Goal: Task Accomplishment & Management: Complete application form

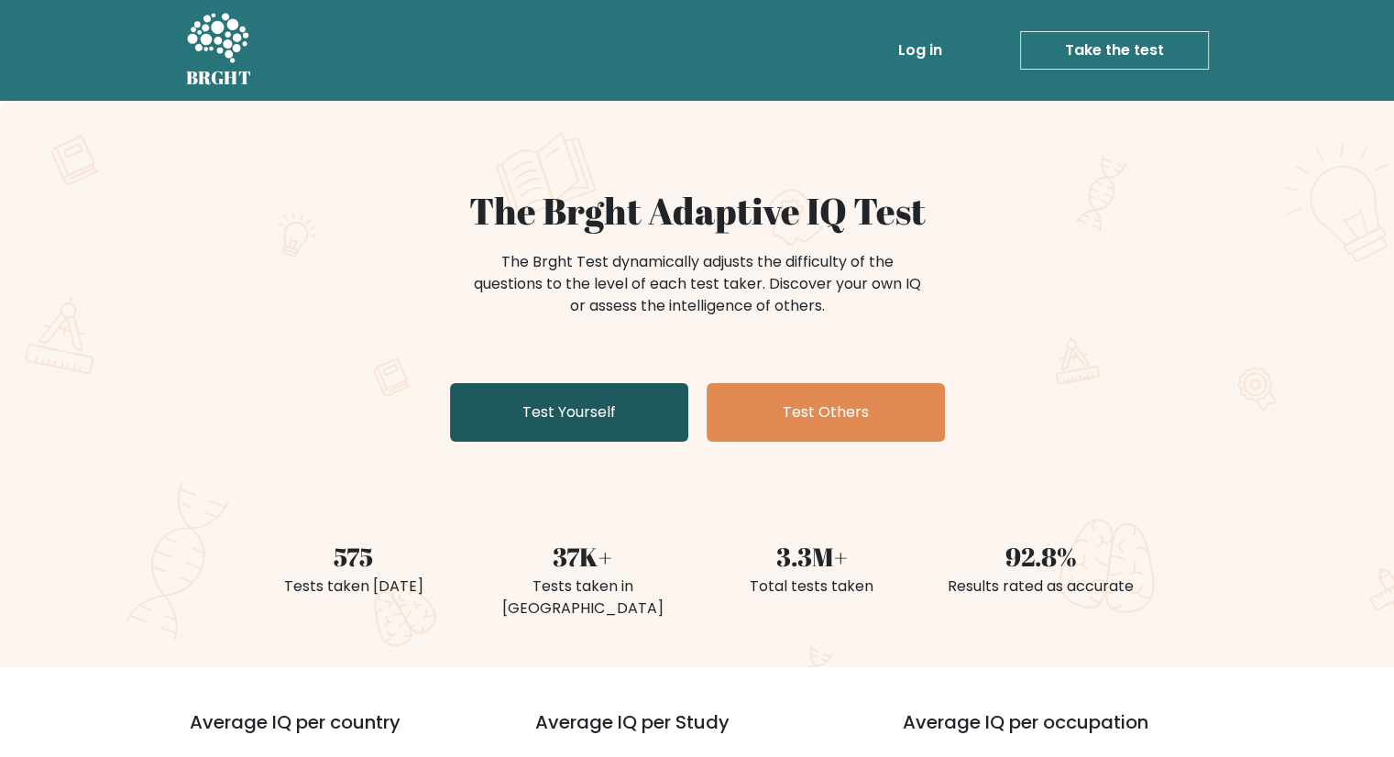
click at [579, 416] on link "Test Yourself" at bounding box center [569, 412] width 238 height 59
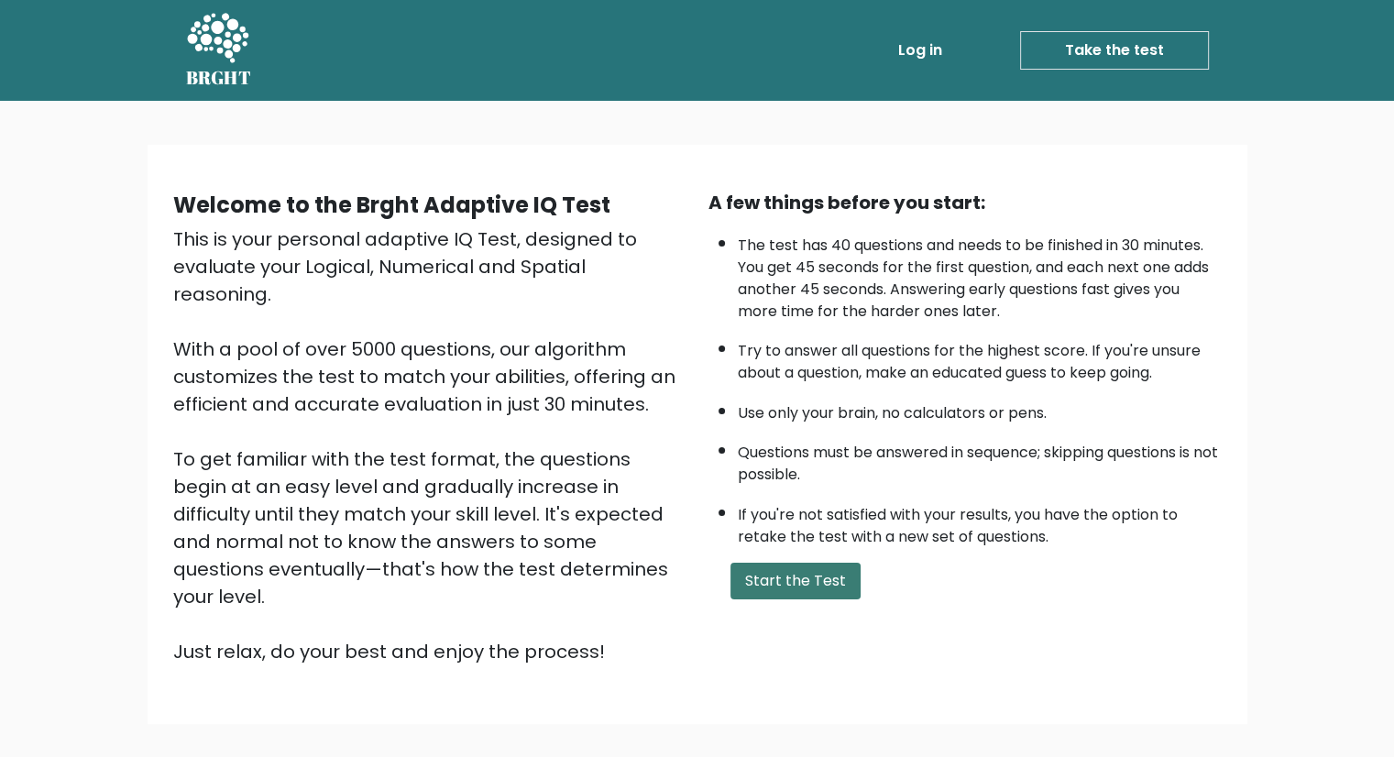
click at [779, 583] on button "Start the Test" at bounding box center [796, 581] width 130 height 37
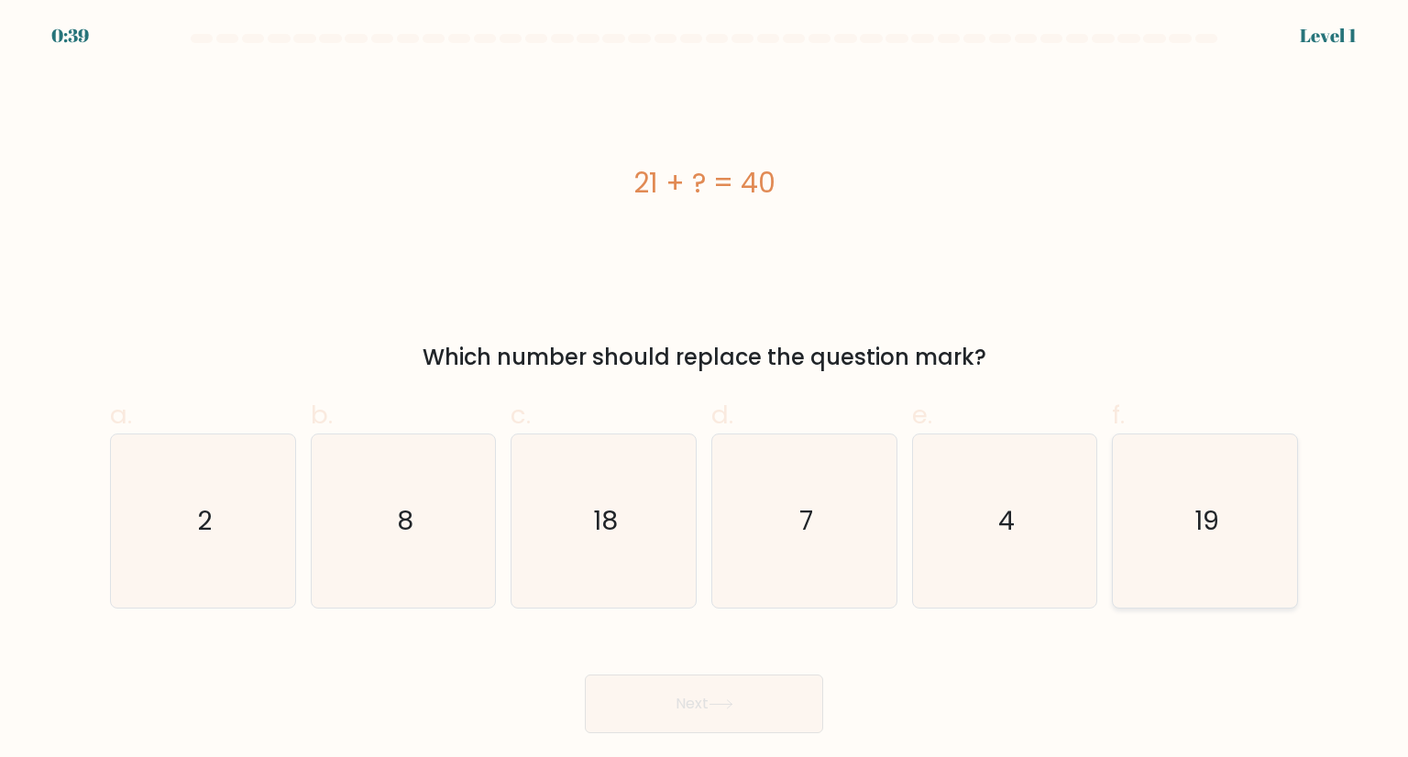
click at [1194, 507] on icon "19" at bounding box center [1204, 521] width 172 height 172
click at [705, 391] on input "f. 19" at bounding box center [704, 385] width 1 height 12
radio input "true"
click at [721, 707] on icon at bounding box center [721, 704] width 25 height 10
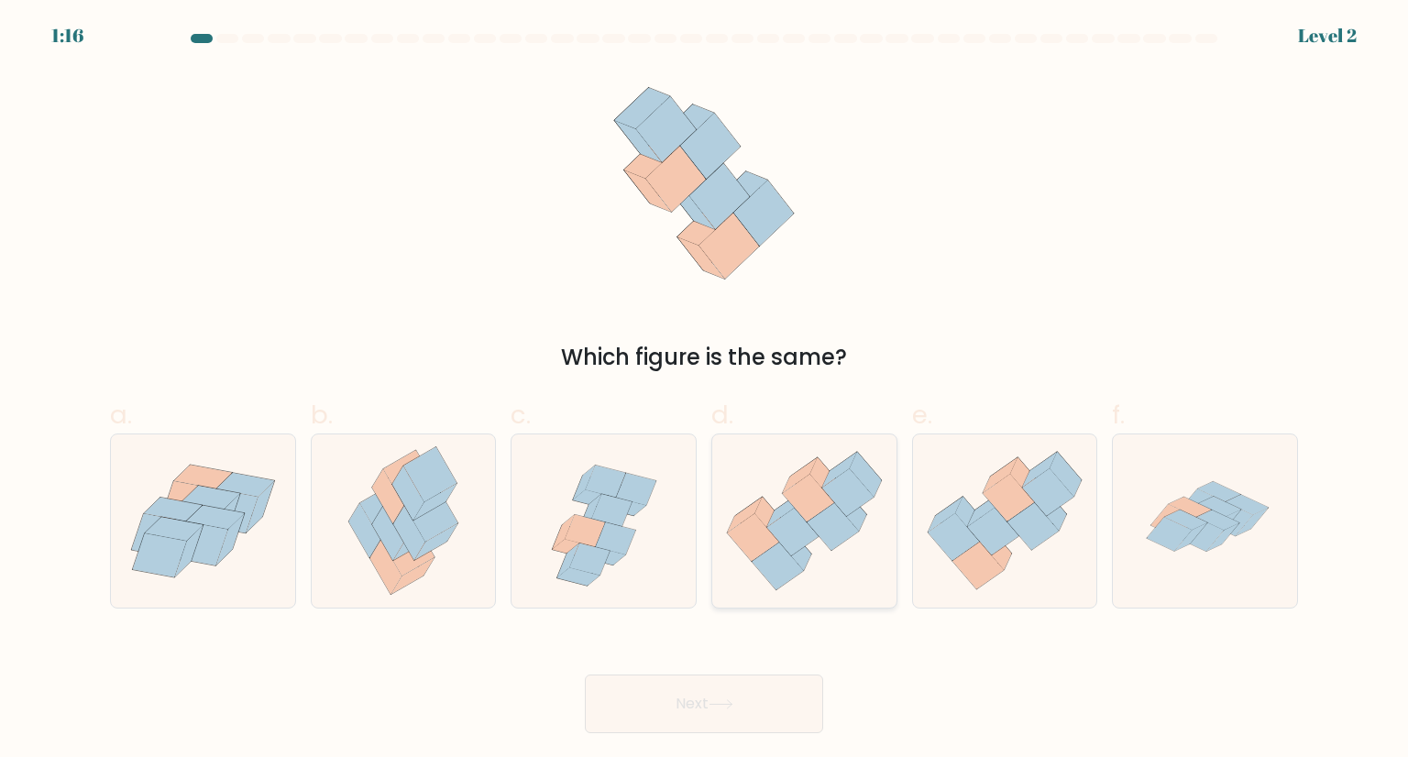
drag, startPoint x: 810, startPoint y: 520, endPoint x: 807, endPoint y: 532, distance: 12.5
click at [808, 521] on icon at bounding box center [804, 521] width 184 height 159
click at [705, 391] on input "d." at bounding box center [704, 385] width 1 height 12
radio input "true"
click at [748, 705] on button "Next" at bounding box center [704, 704] width 238 height 59
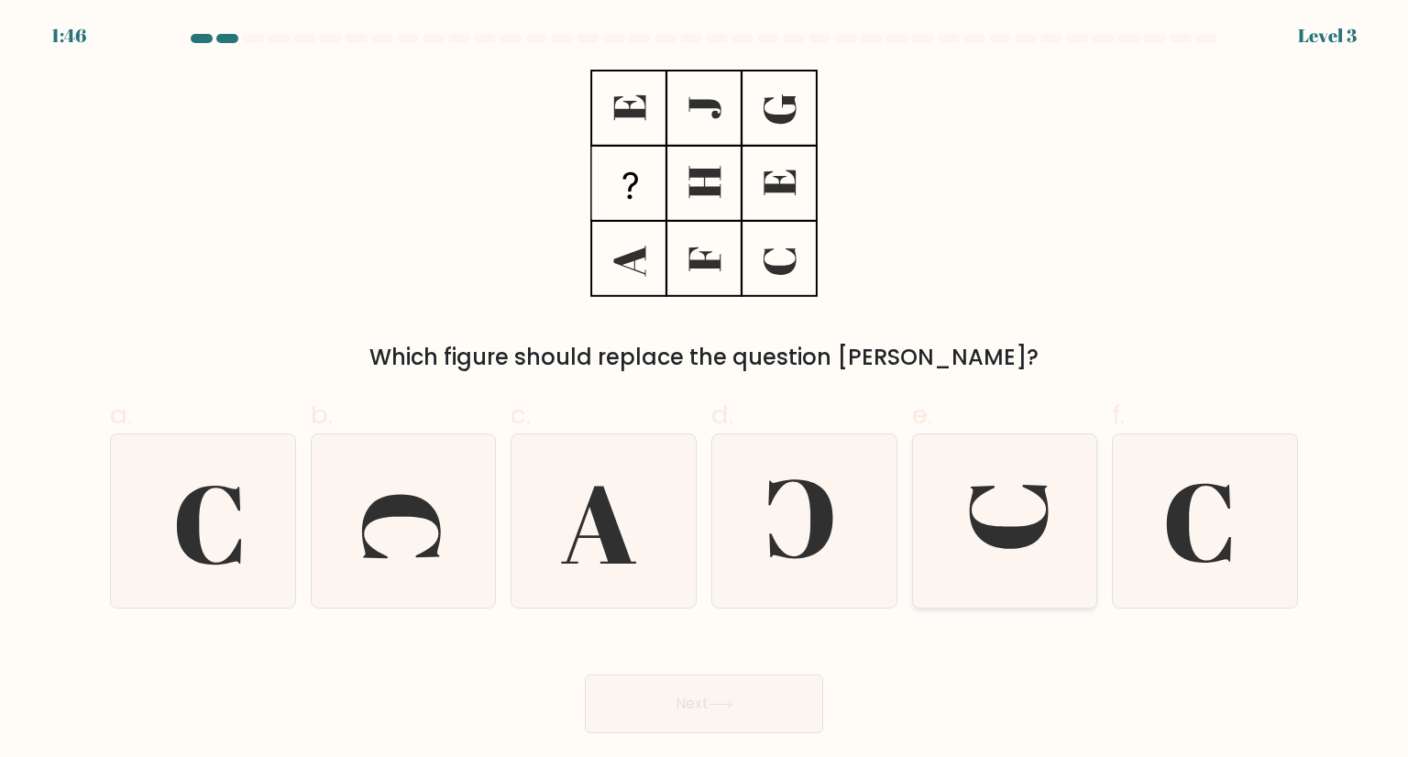
click at [997, 538] on icon at bounding box center [1009, 517] width 79 height 64
click at [705, 391] on input "e." at bounding box center [704, 385] width 1 height 12
radio input "true"
click at [779, 693] on button "Next" at bounding box center [704, 704] width 238 height 59
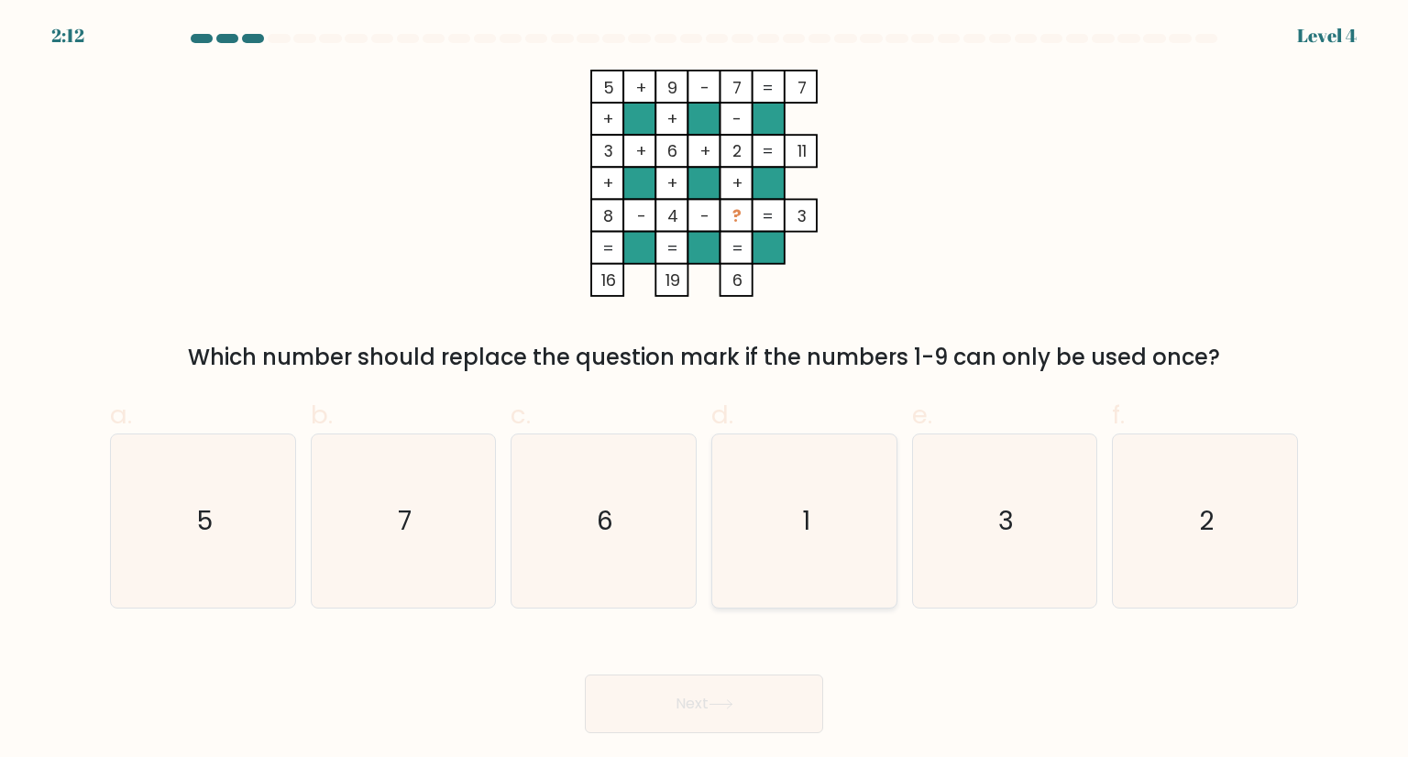
click at [811, 518] on icon "1" at bounding box center [804, 521] width 172 height 172
click at [705, 391] on input "d. 1" at bounding box center [704, 385] width 1 height 12
radio input "true"
click at [756, 690] on button "Next" at bounding box center [704, 704] width 238 height 59
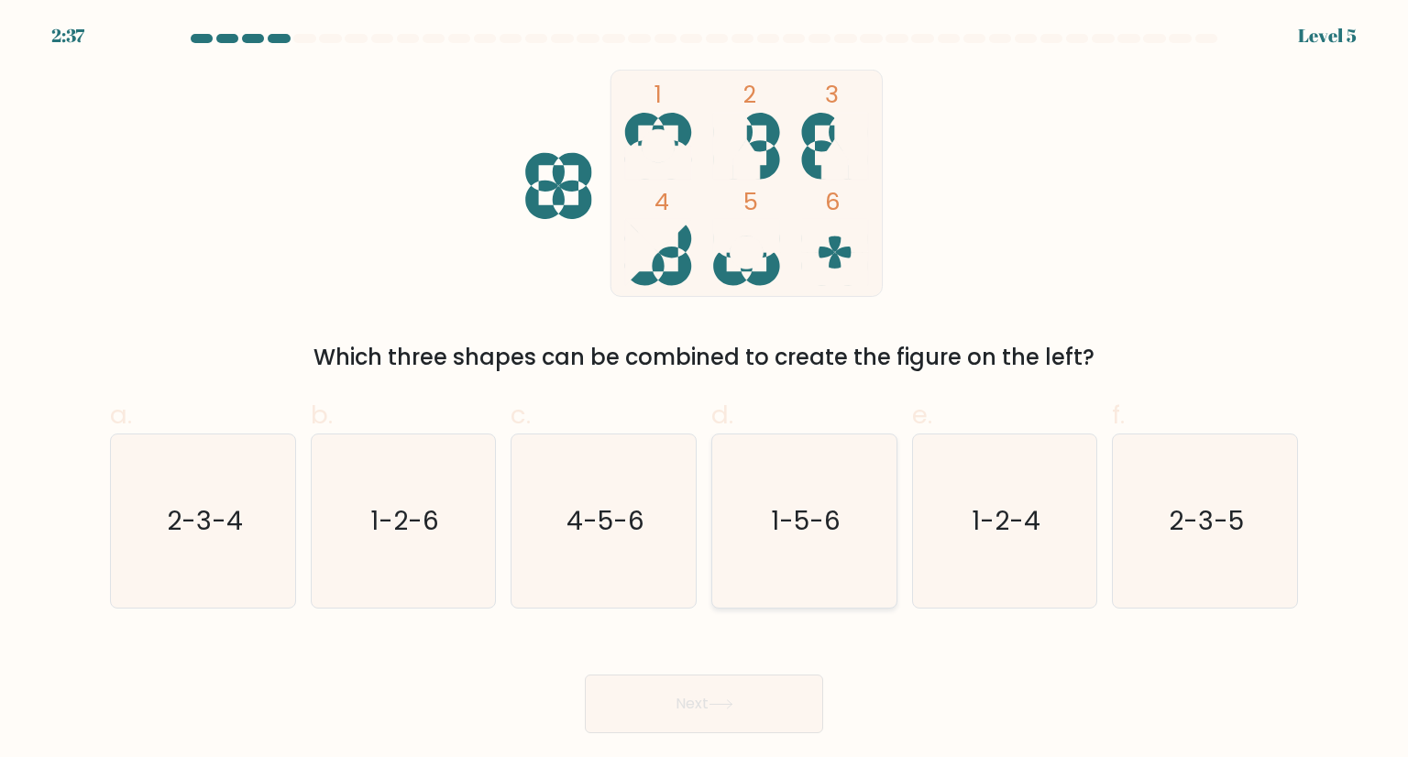
click at [826, 528] on text "1-5-6" at bounding box center [806, 520] width 70 height 37
click at [705, 391] on input "d. 1-5-6" at bounding box center [704, 385] width 1 height 12
radio input "true"
click at [748, 708] on button "Next" at bounding box center [704, 704] width 238 height 59
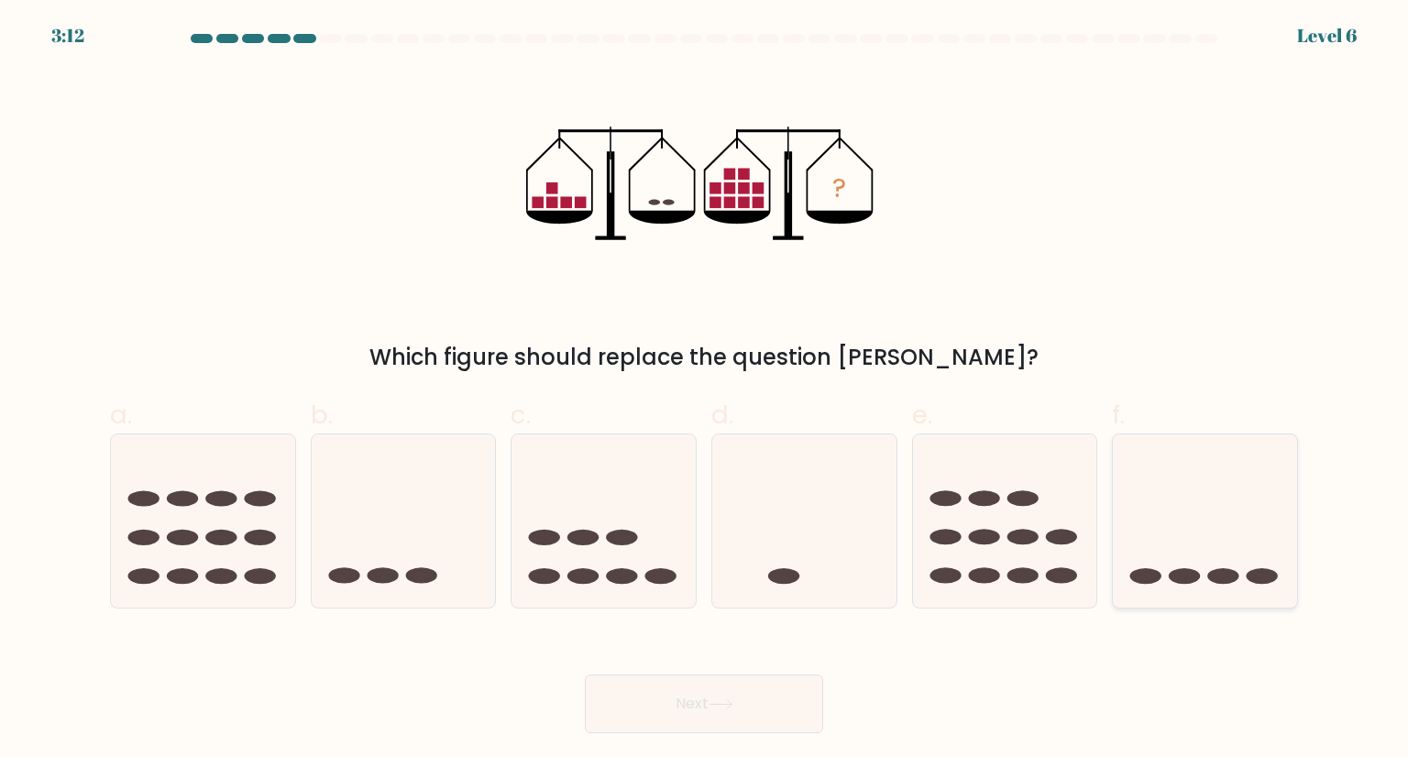
click at [1148, 532] on icon at bounding box center [1205, 521] width 184 height 152
click at [705, 391] on input "f." at bounding box center [704, 385] width 1 height 12
radio input "true"
click at [703, 712] on button "Next" at bounding box center [704, 704] width 238 height 59
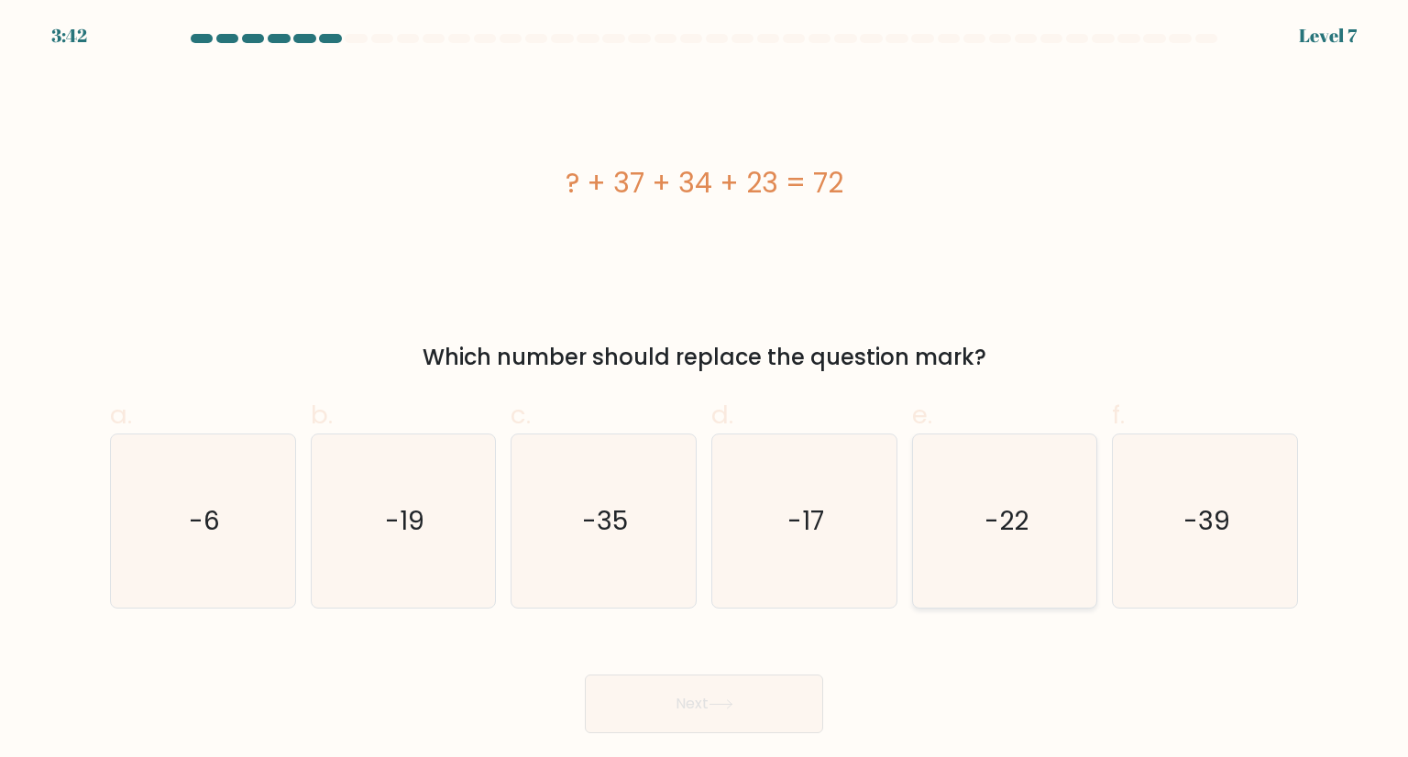
click at [1008, 528] on text "-22" at bounding box center [1007, 520] width 44 height 37
click at [705, 391] on input "e. -22" at bounding box center [704, 385] width 1 height 12
radio input "true"
click at [761, 707] on button "Next" at bounding box center [704, 704] width 238 height 59
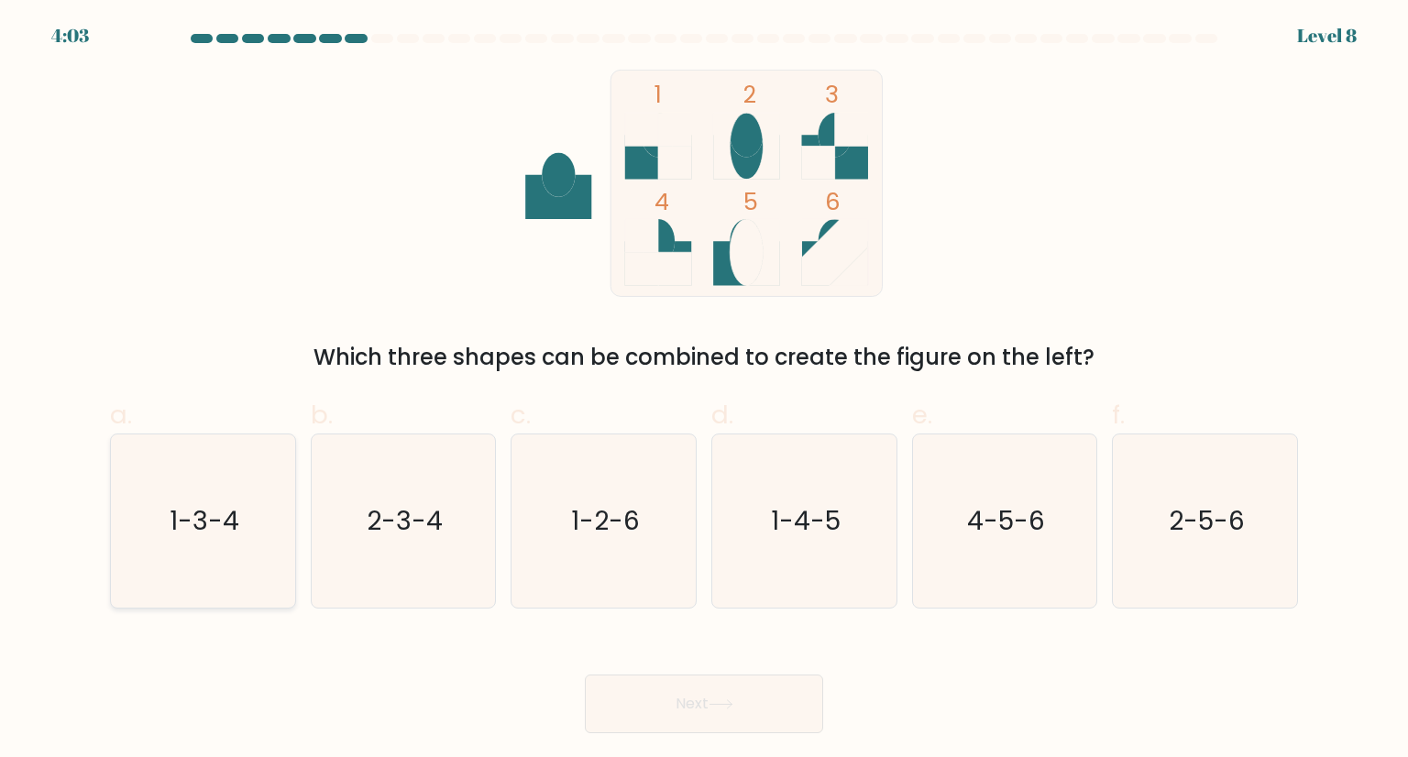
click at [227, 543] on icon "1-3-4" at bounding box center [202, 521] width 172 height 172
click at [704, 391] on input "a. 1-3-4" at bounding box center [704, 385] width 1 height 12
radio input "true"
click at [740, 710] on button "Next" at bounding box center [704, 704] width 238 height 59
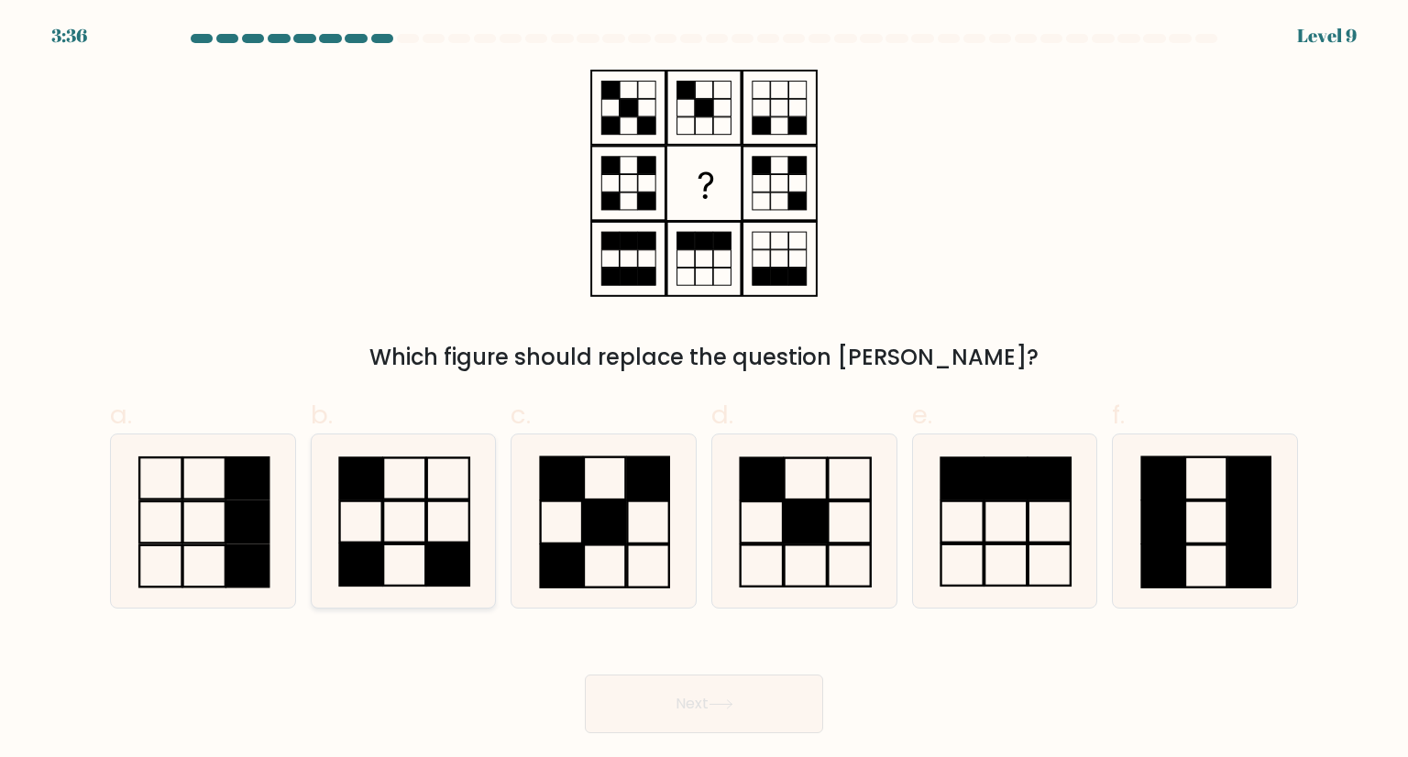
click at [408, 533] on icon at bounding box center [403, 521] width 172 height 172
click at [704, 391] on input "b." at bounding box center [704, 385] width 1 height 12
radio input "true"
click at [715, 709] on icon at bounding box center [721, 704] width 25 height 10
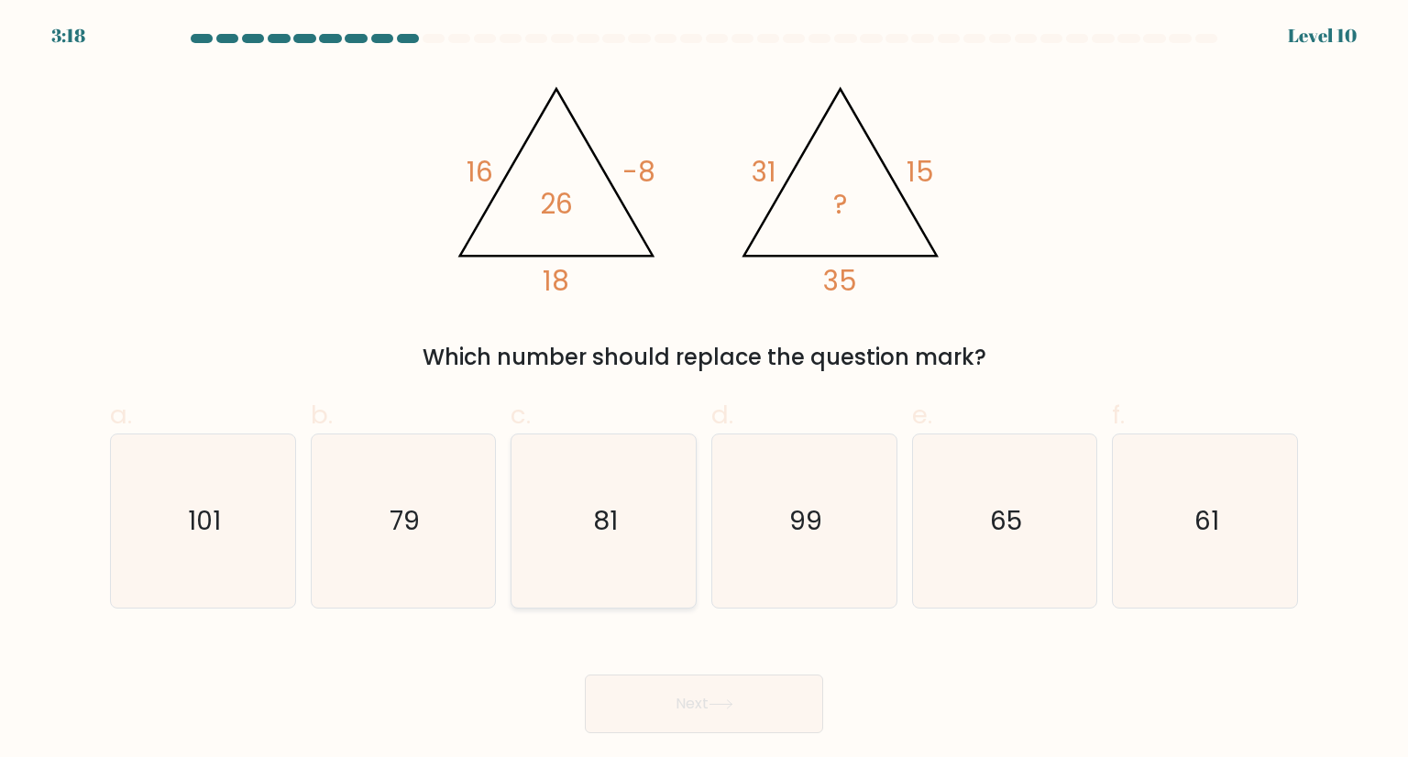
click at [639, 490] on icon "81" at bounding box center [603, 521] width 172 height 172
click at [704, 391] on input "c. 81" at bounding box center [704, 385] width 1 height 12
radio input "true"
click at [667, 706] on button "Next" at bounding box center [704, 704] width 238 height 59
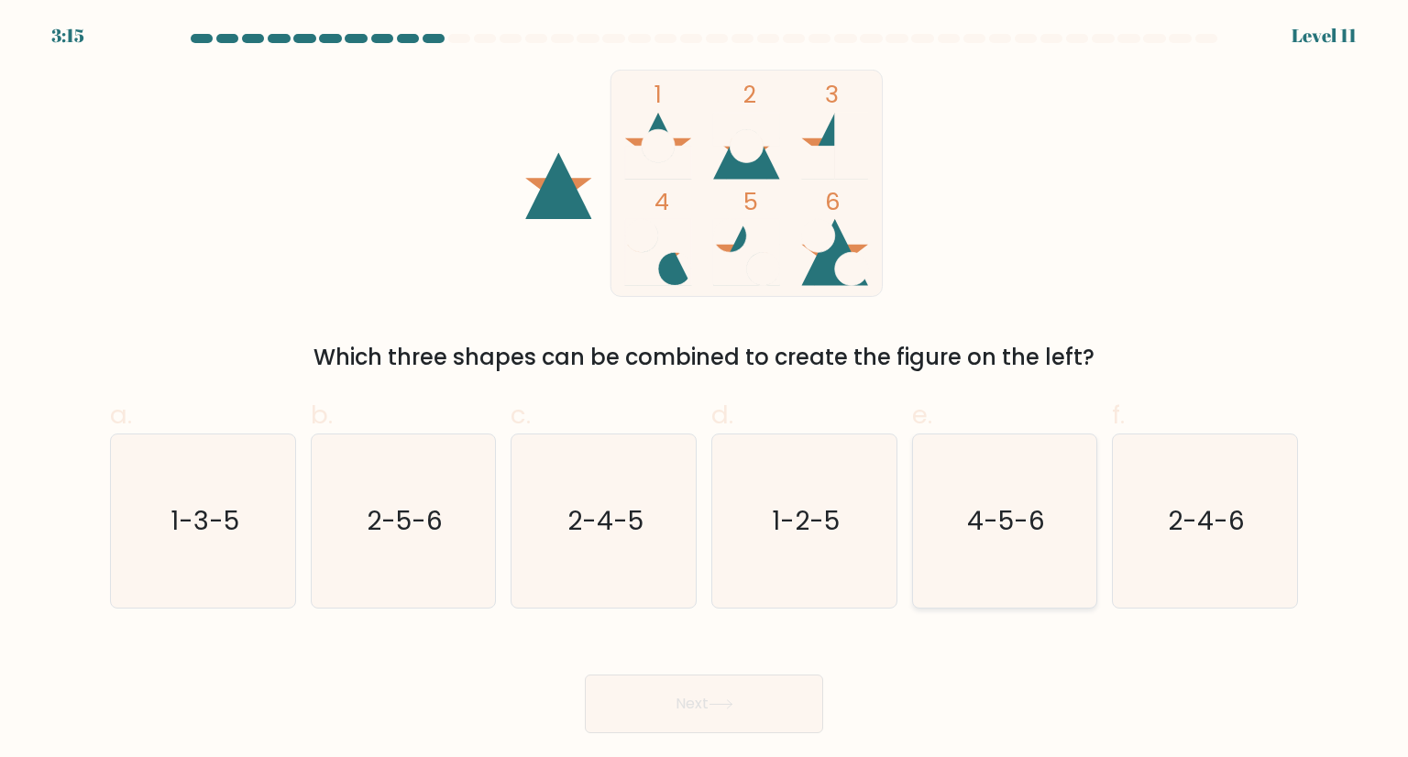
click at [994, 502] on text "4-5-6" at bounding box center [1006, 520] width 78 height 37
click at [705, 391] on input "e. 4-5-6" at bounding box center [704, 385] width 1 height 12
radio input "true"
click at [722, 701] on icon at bounding box center [721, 704] width 25 height 10
